Goal: Information Seeking & Learning: Learn about a topic

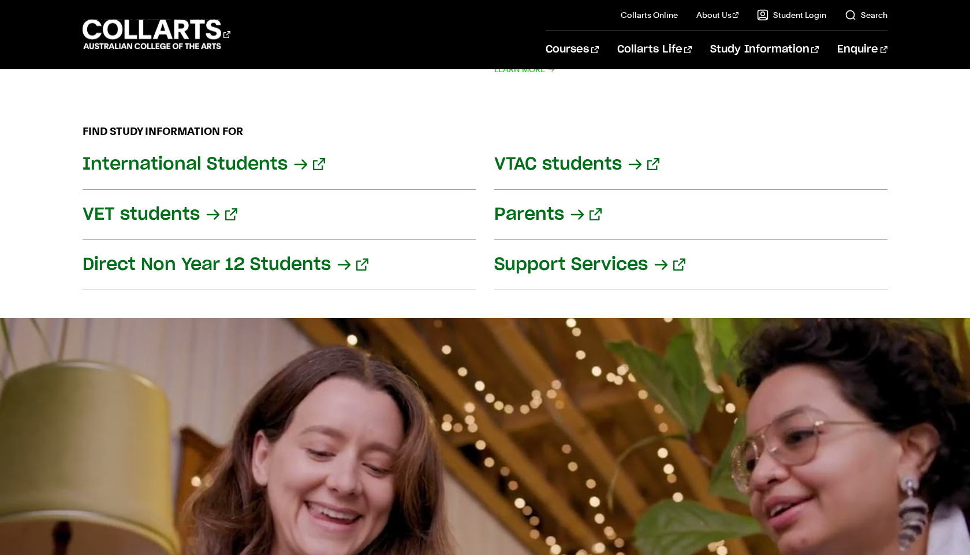
scroll to position [1345, 0]
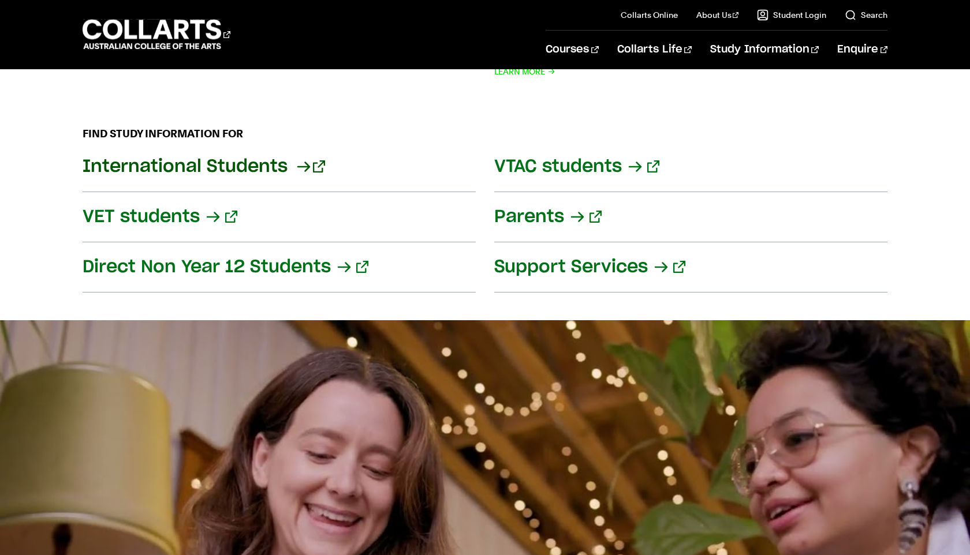
click at [219, 163] on link "International Students" at bounding box center [279, 167] width 393 height 50
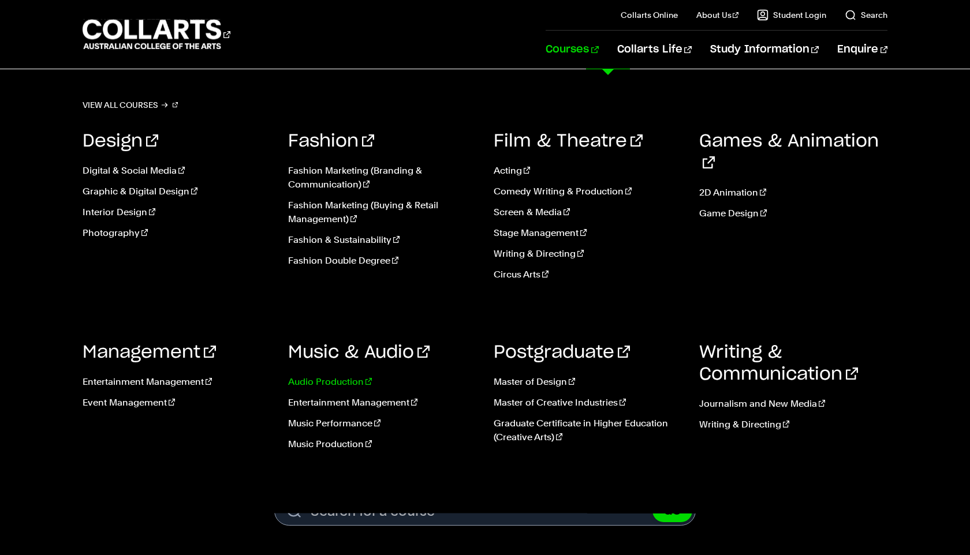
click at [337, 384] on link "Audio Production" at bounding box center [382, 382] width 188 height 14
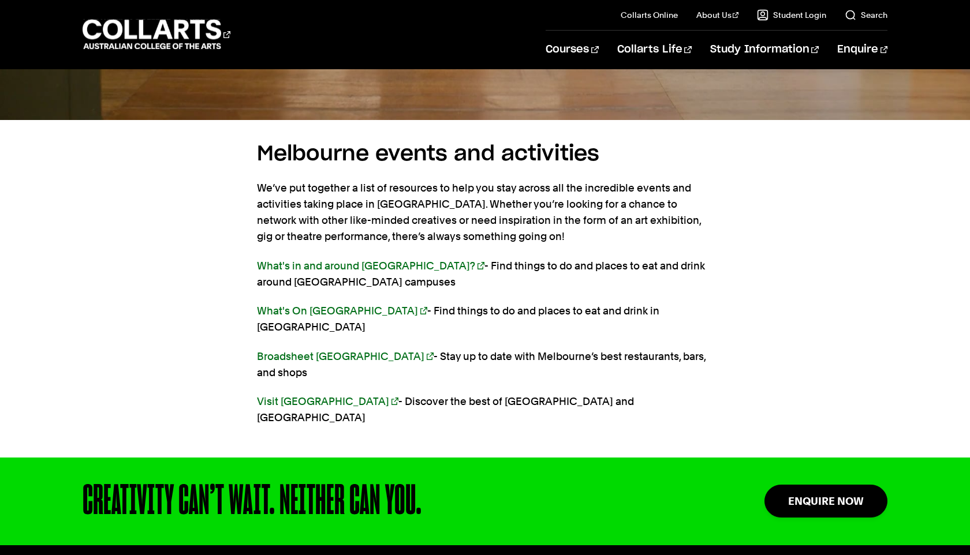
scroll to position [2633, 0]
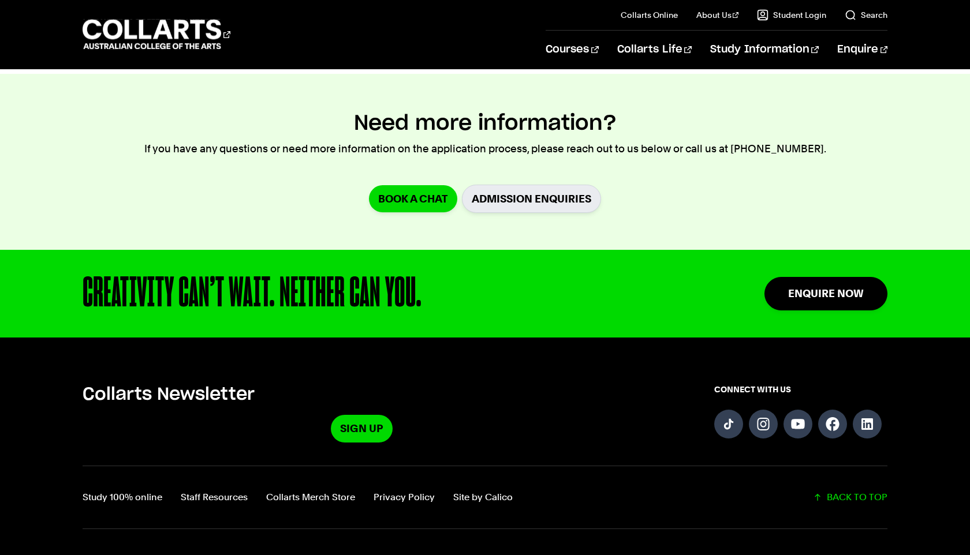
scroll to position [2574, 0]
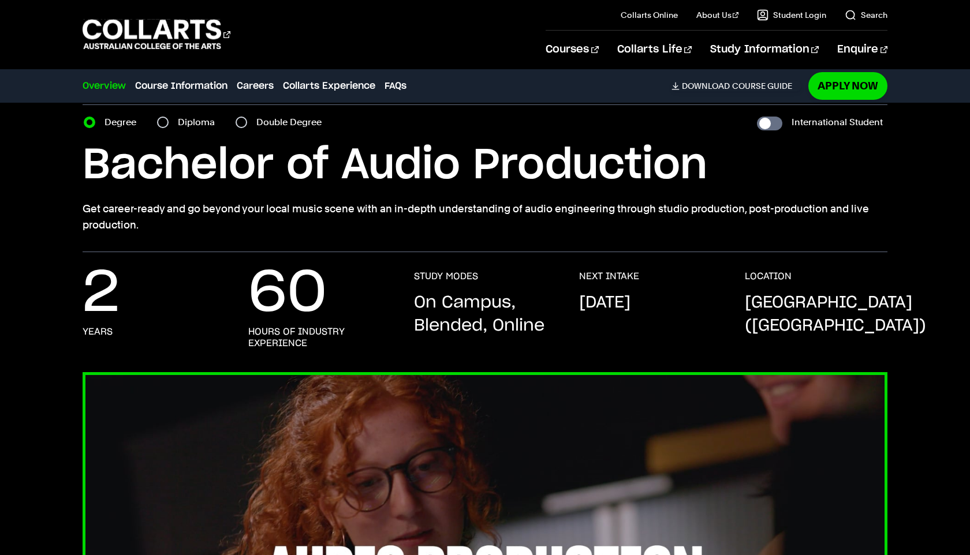
scroll to position [50, 0]
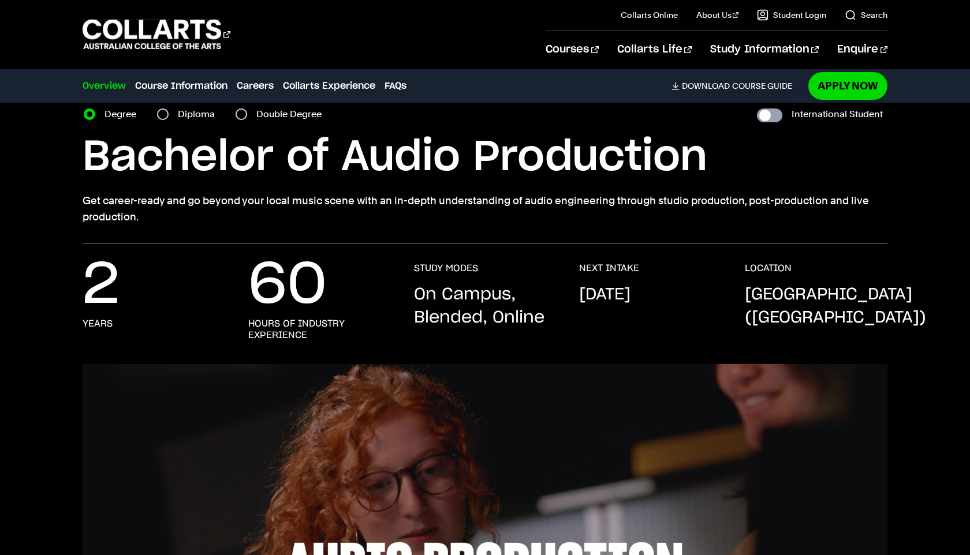
click at [773, 117] on input "International Student" at bounding box center [769, 116] width 25 height 14
checkbox input "true"
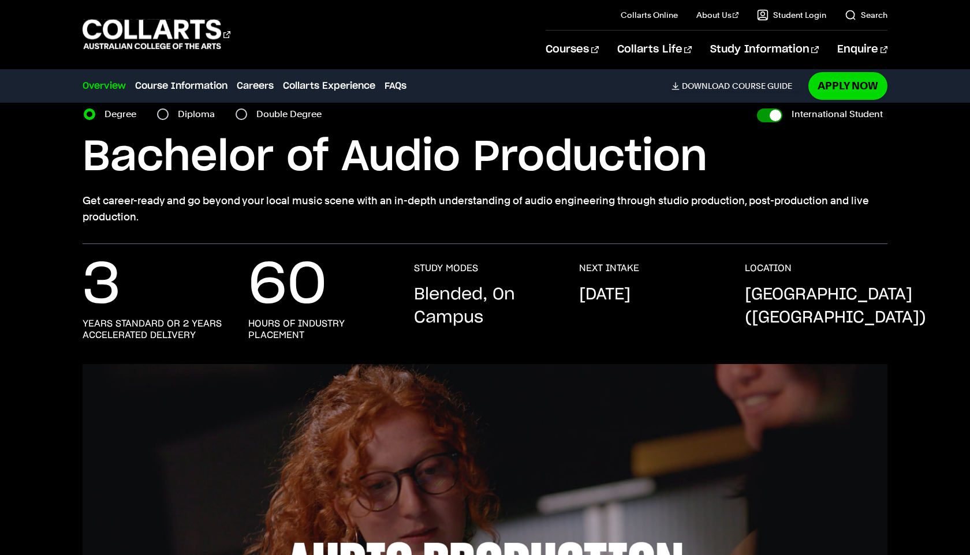
click at [772, 118] on input "International Student" at bounding box center [769, 116] width 25 height 14
checkbox input "false"
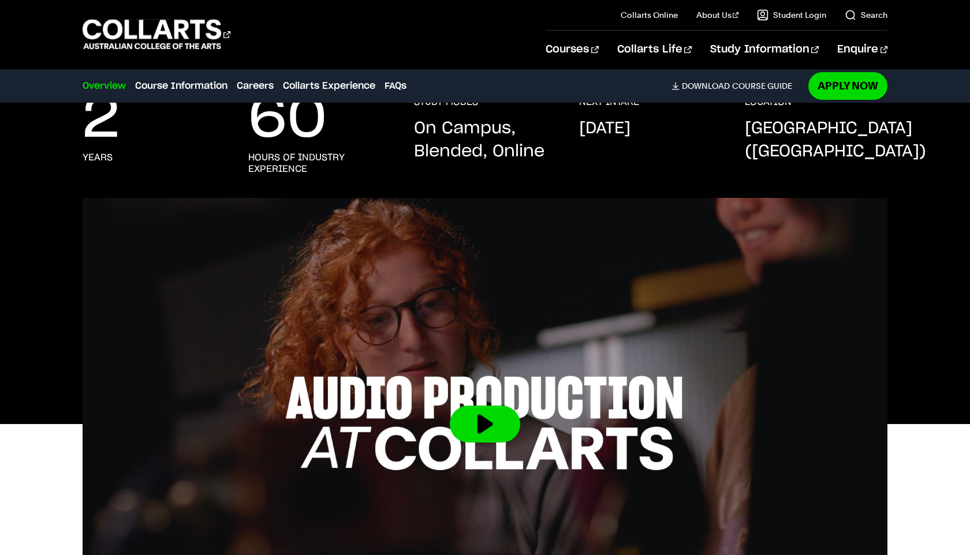
scroll to position [248, 0]
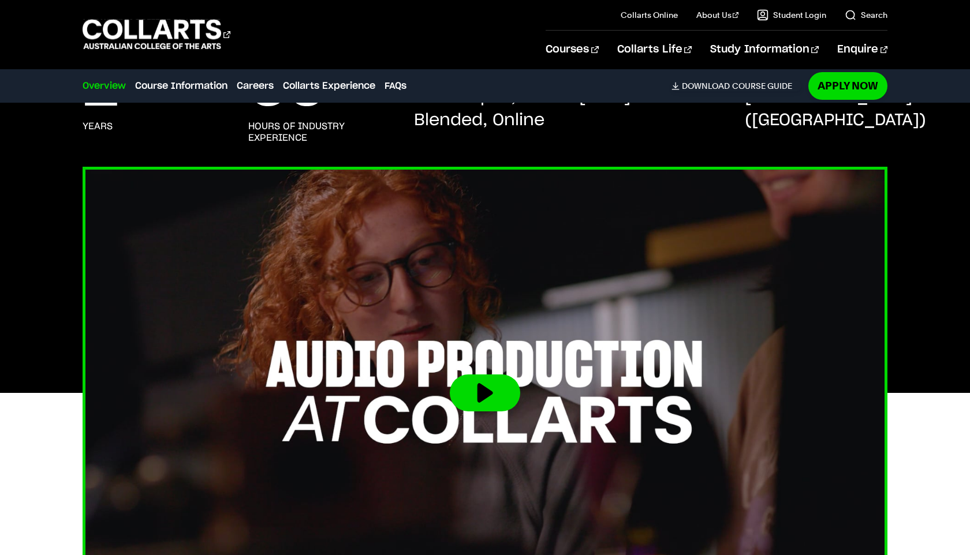
click at [471, 404] on button at bounding box center [485, 393] width 70 height 37
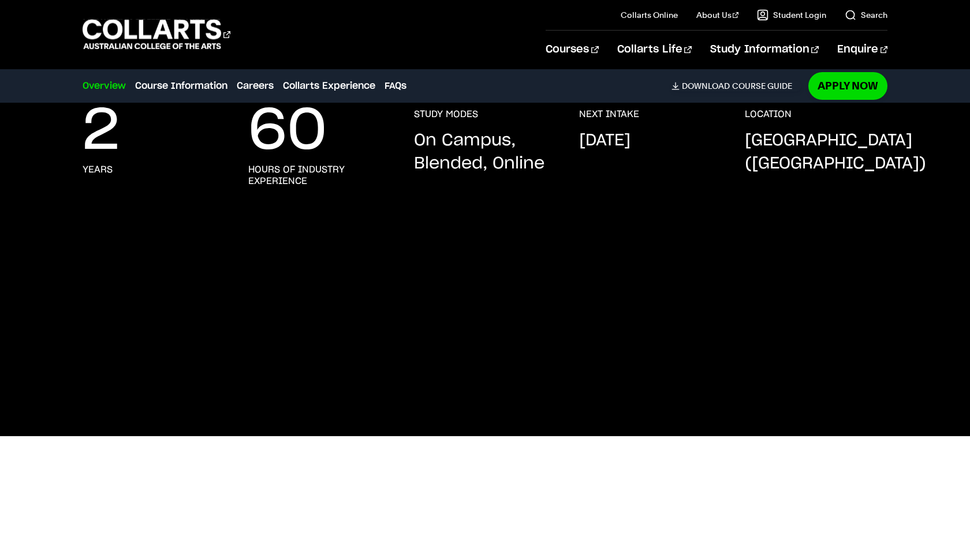
scroll to position [0, 0]
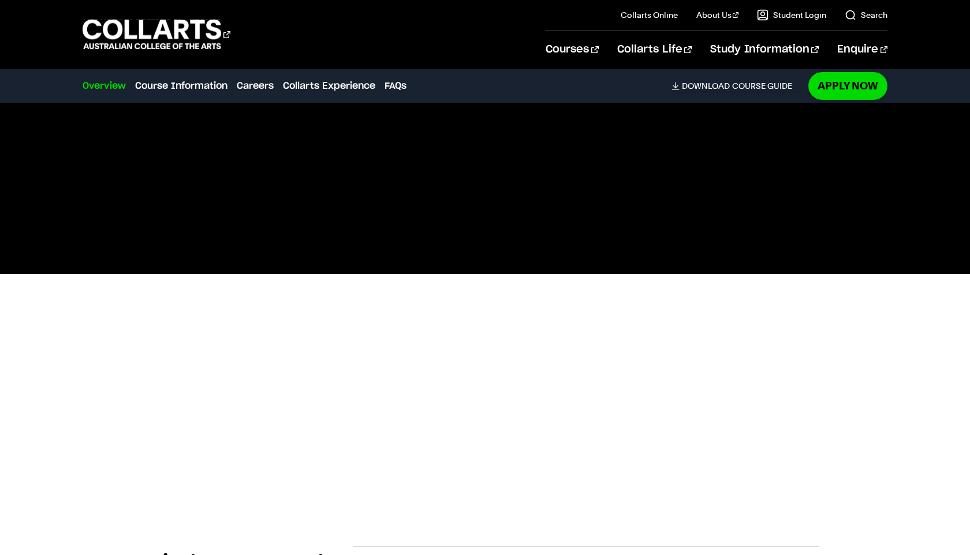
scroll to position [364, 0]
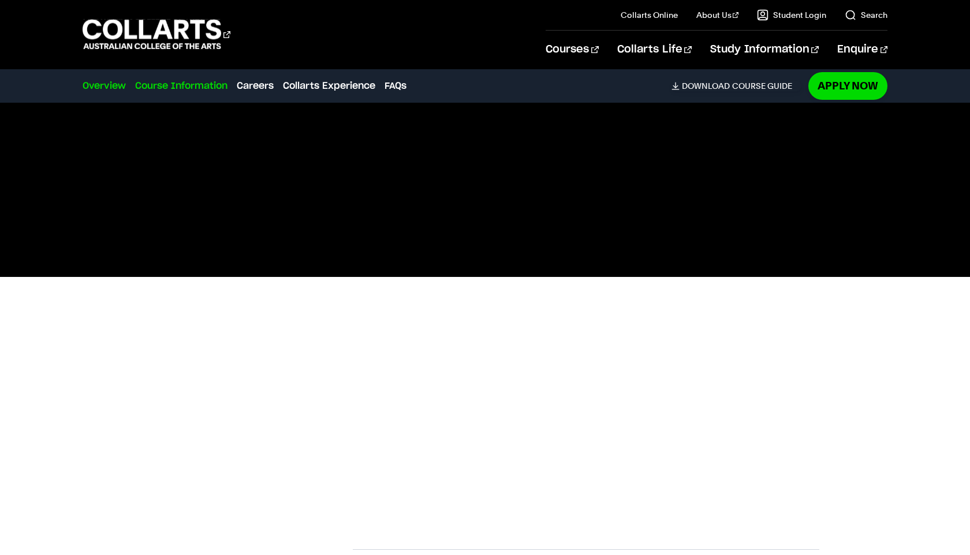
click at [160, 92] on link "Course Information" at bounding box center [181, 86] width 92 height 14
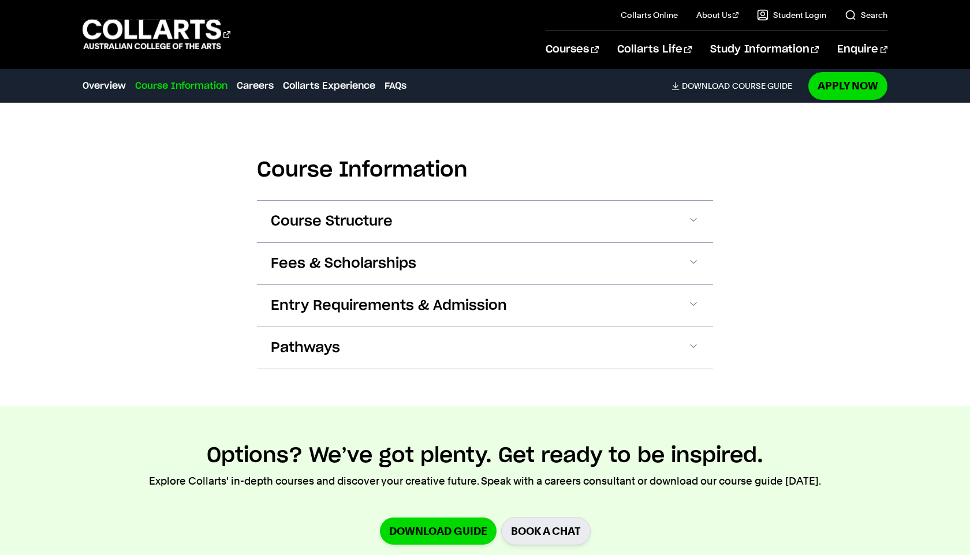
scroll to position [1128, 0]
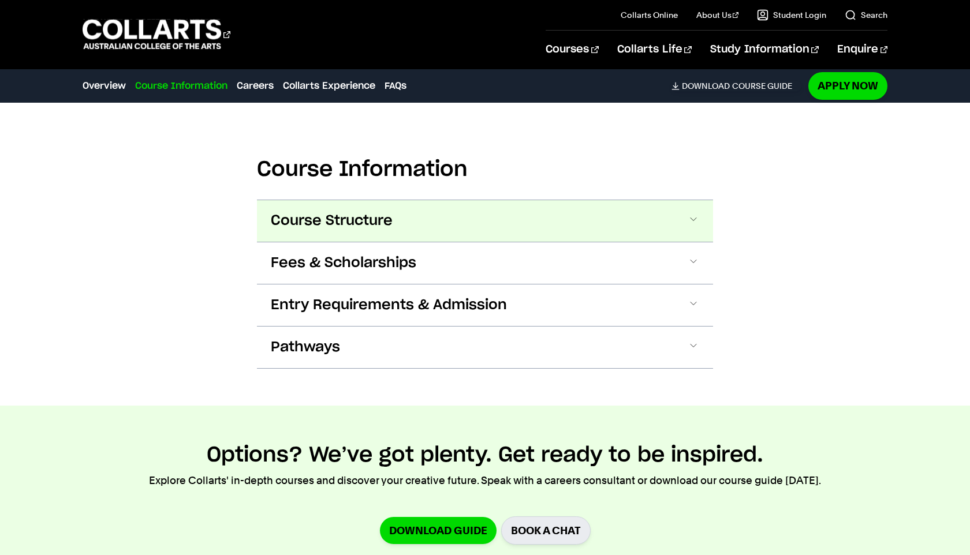
click at [418, 216] on button "Course Structure" at bounding box center [485, 221] width 456 height 42
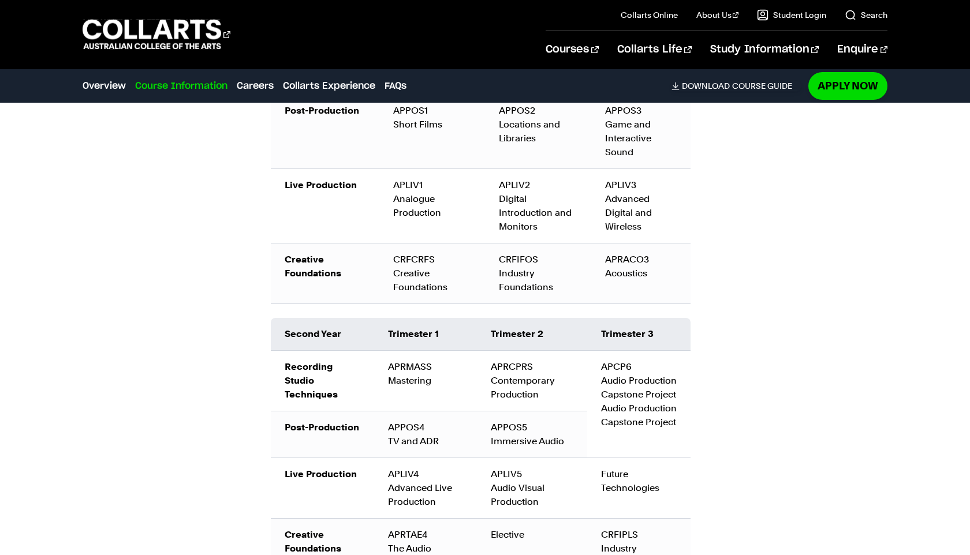
scroll to position [1500, 0]
